Goal: Subscribe to service/newsletter

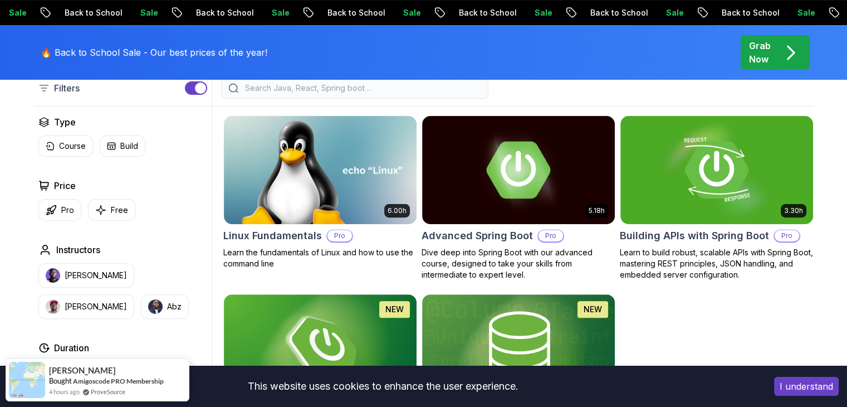
scroll to position [334, 0]
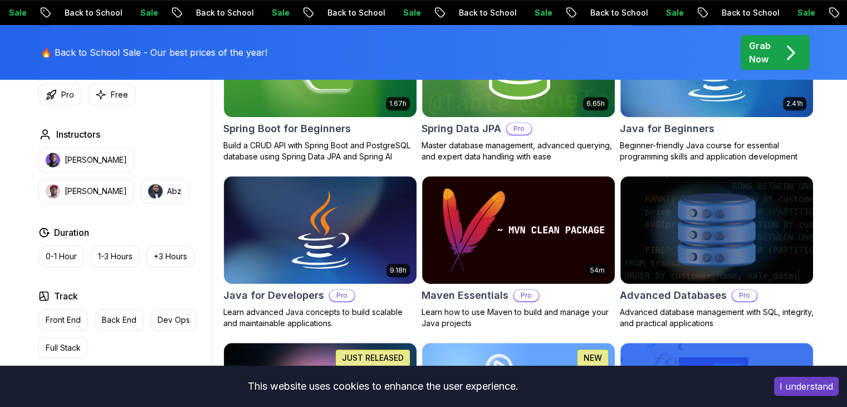
scroll to position [613, 0]
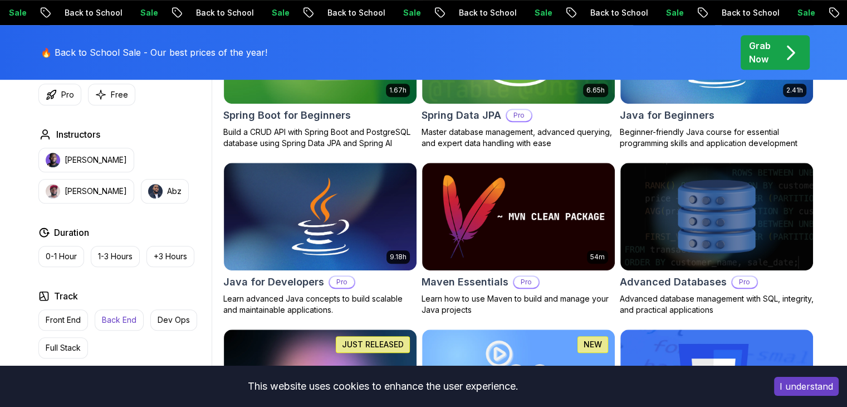
click at [122, 322] on p "Back End" at bounding box center [119, 319] width 35 height 11
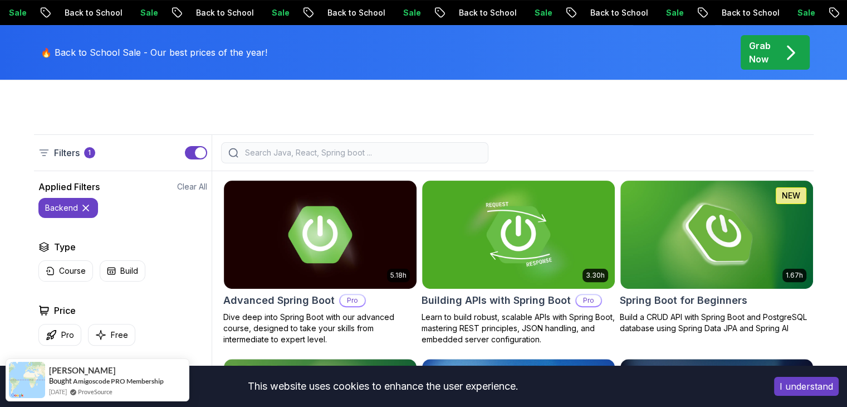
scroll to position [334, 0]
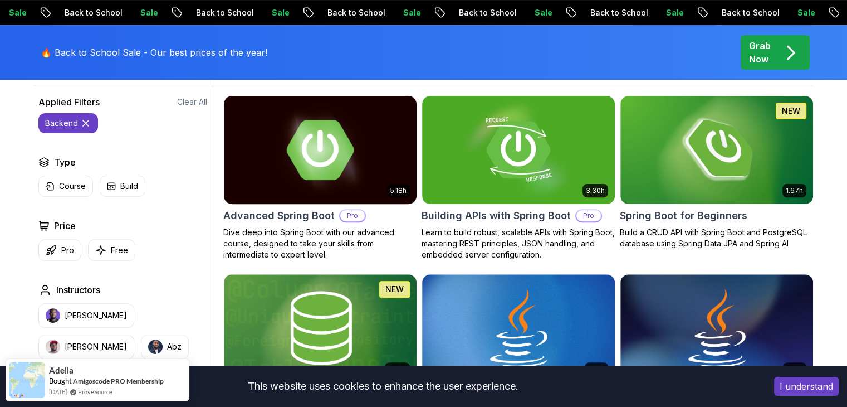
click at [378, 189] on img at bounding box center [320, 149] width 202 height 113
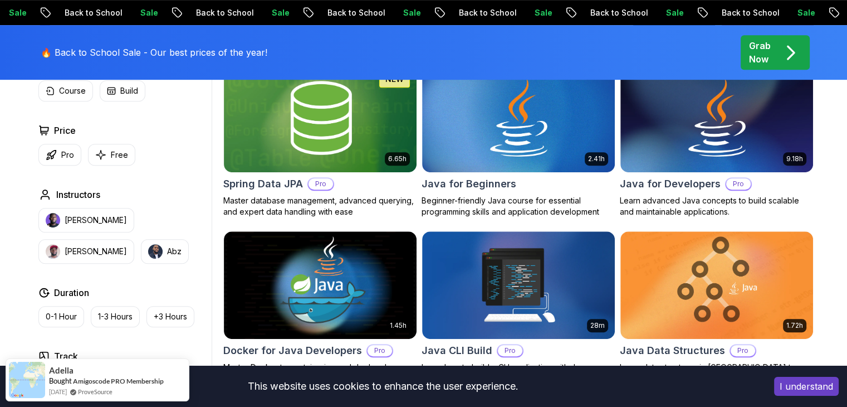
scroll to position [557, 0]
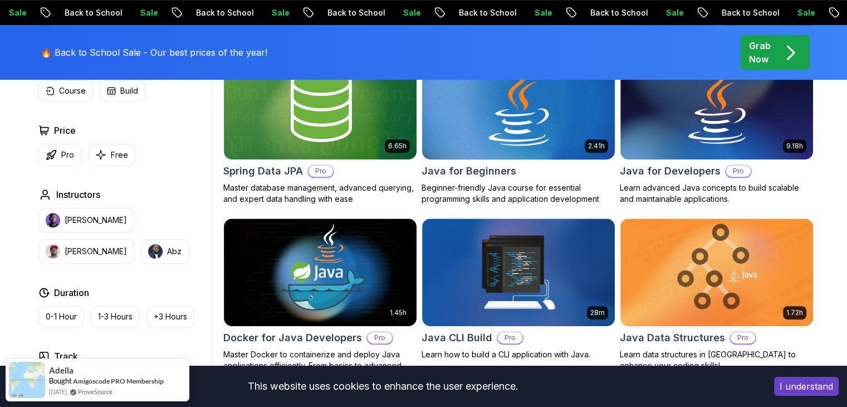
click at [453, 142] on img at bounding box center [518, 104] width 202 height 113
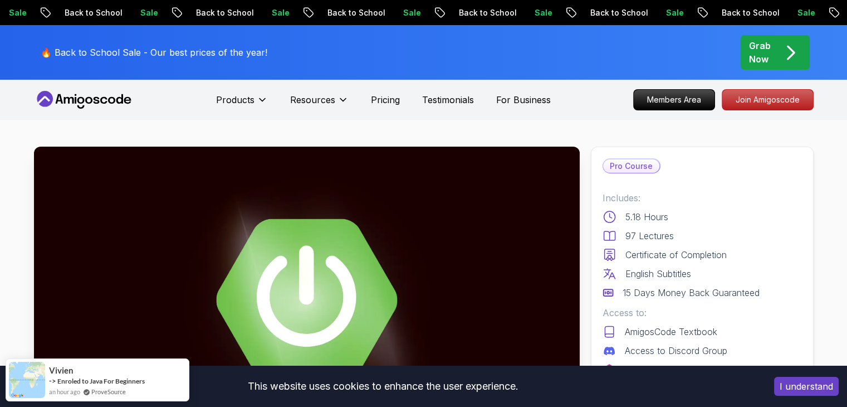
click at [792, 42] on icon "pre-order" at bounding box center [791, 53] width 22 height 22
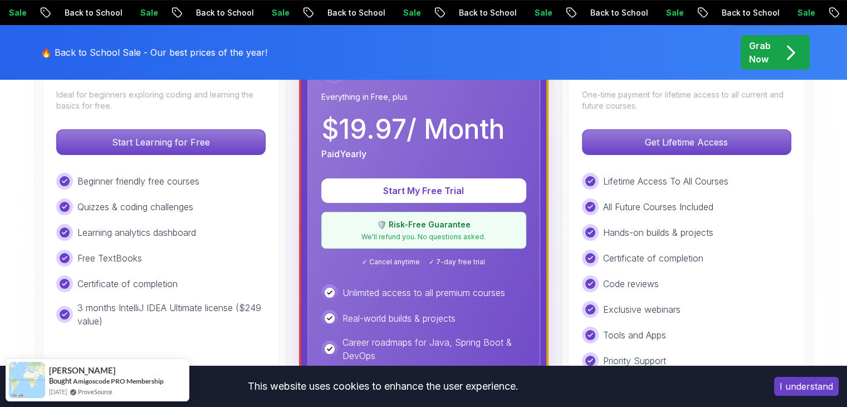
scroll to position [390, 0]
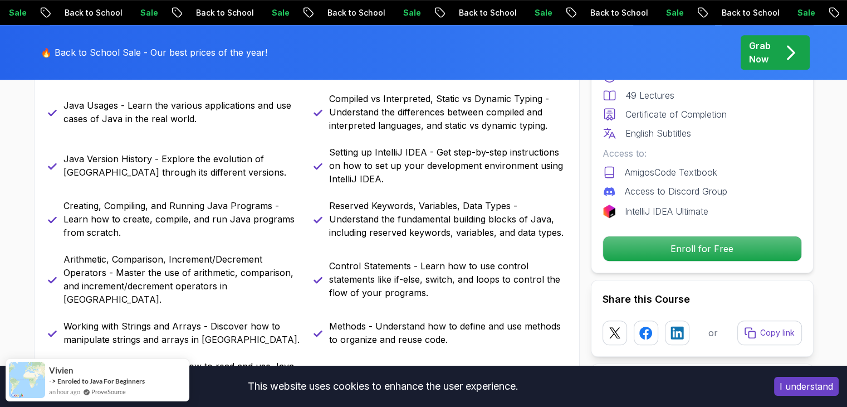
scroll to position [724, 0]
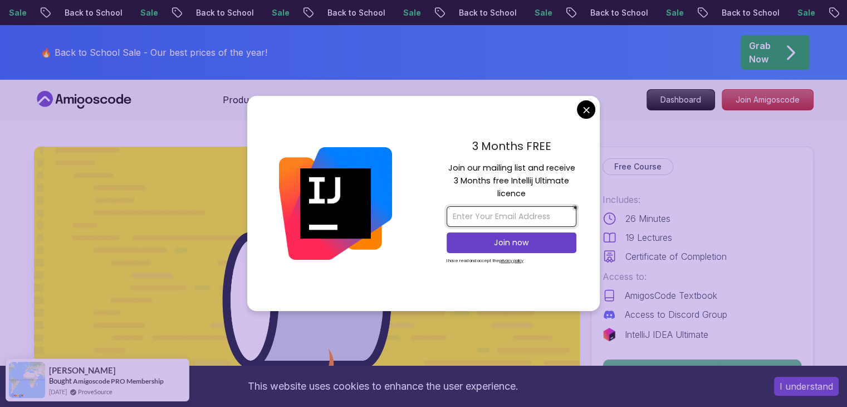
click at [468, 214] on input "email" at bounding box center [512, 216] width 130 height 21
type input "yoonmyatphoo.mmr@gmail.com"
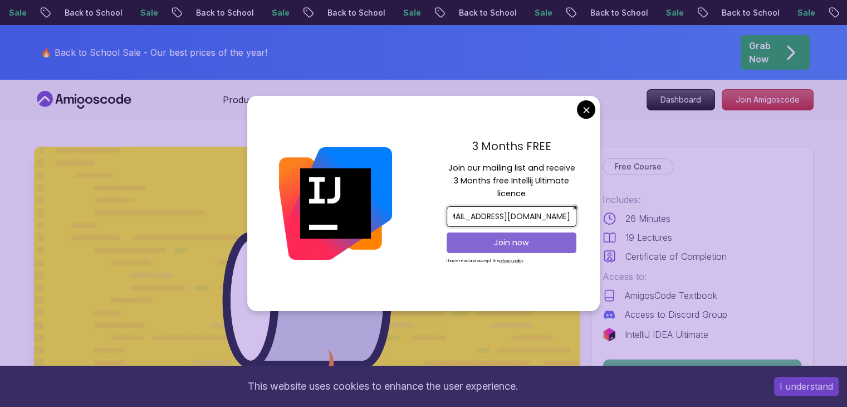
click at [553, 243] on p "Join now" at bounding box center [511, 242] width 105 height 11
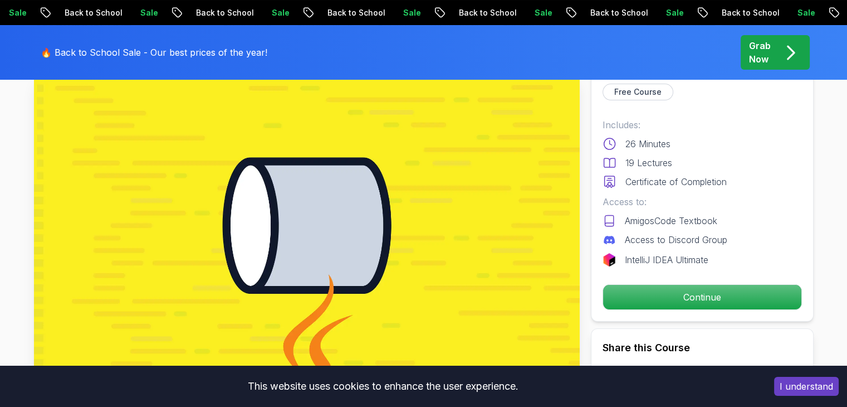
scroll to position [0, 0]
